Goal: Information Seeking & Learning: Learn about a topic

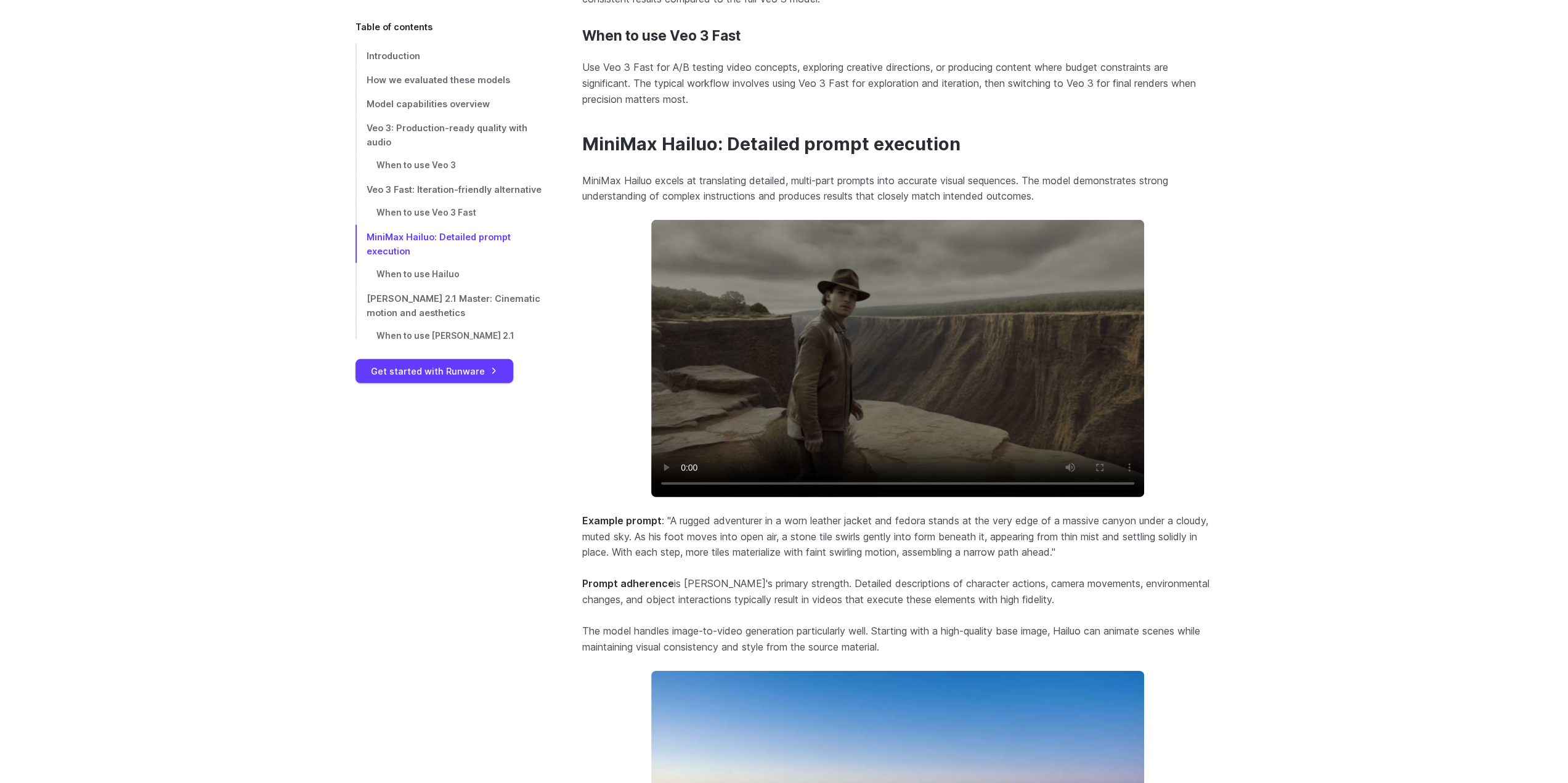
scroll to position [3561, 0]
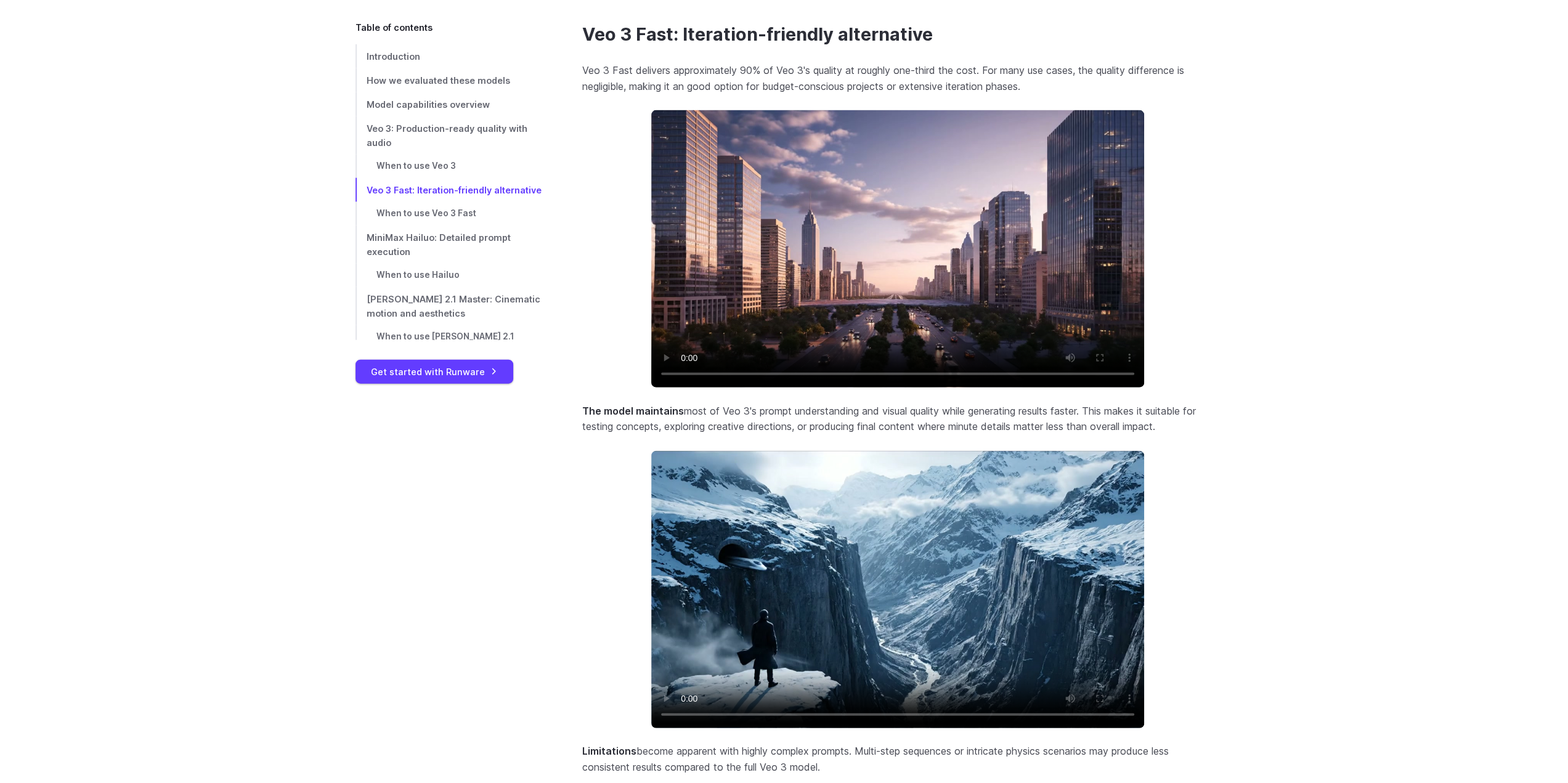
scroll to position [2697, 0]
